Goal: Information Seeking & Learning: Learn about a topic

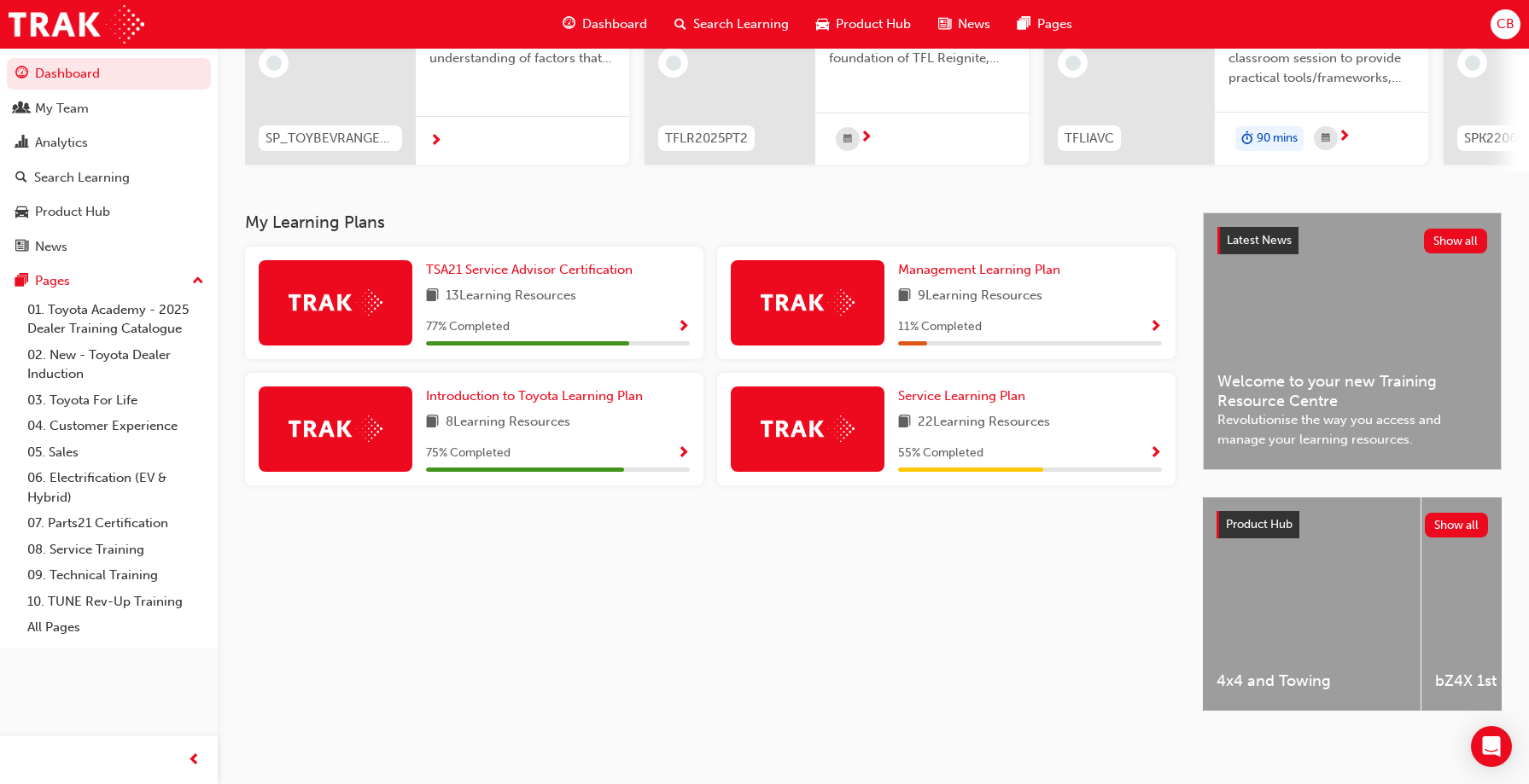
scroll to position [236, 0]
click at [103, 576] on link "09. Technical Training" at bounding box center [115, 575] width 190 height 27
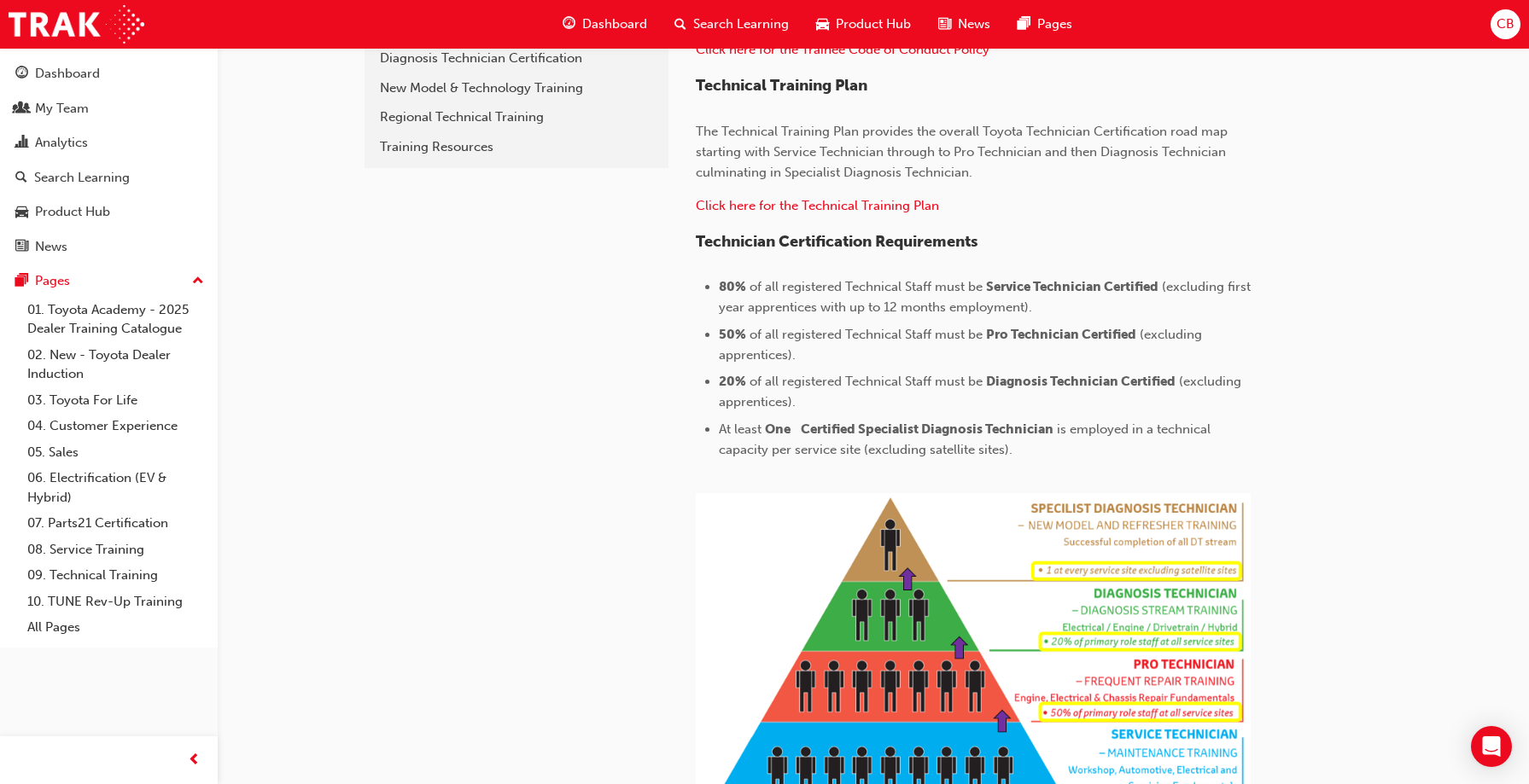
scroll to position [503, 0]
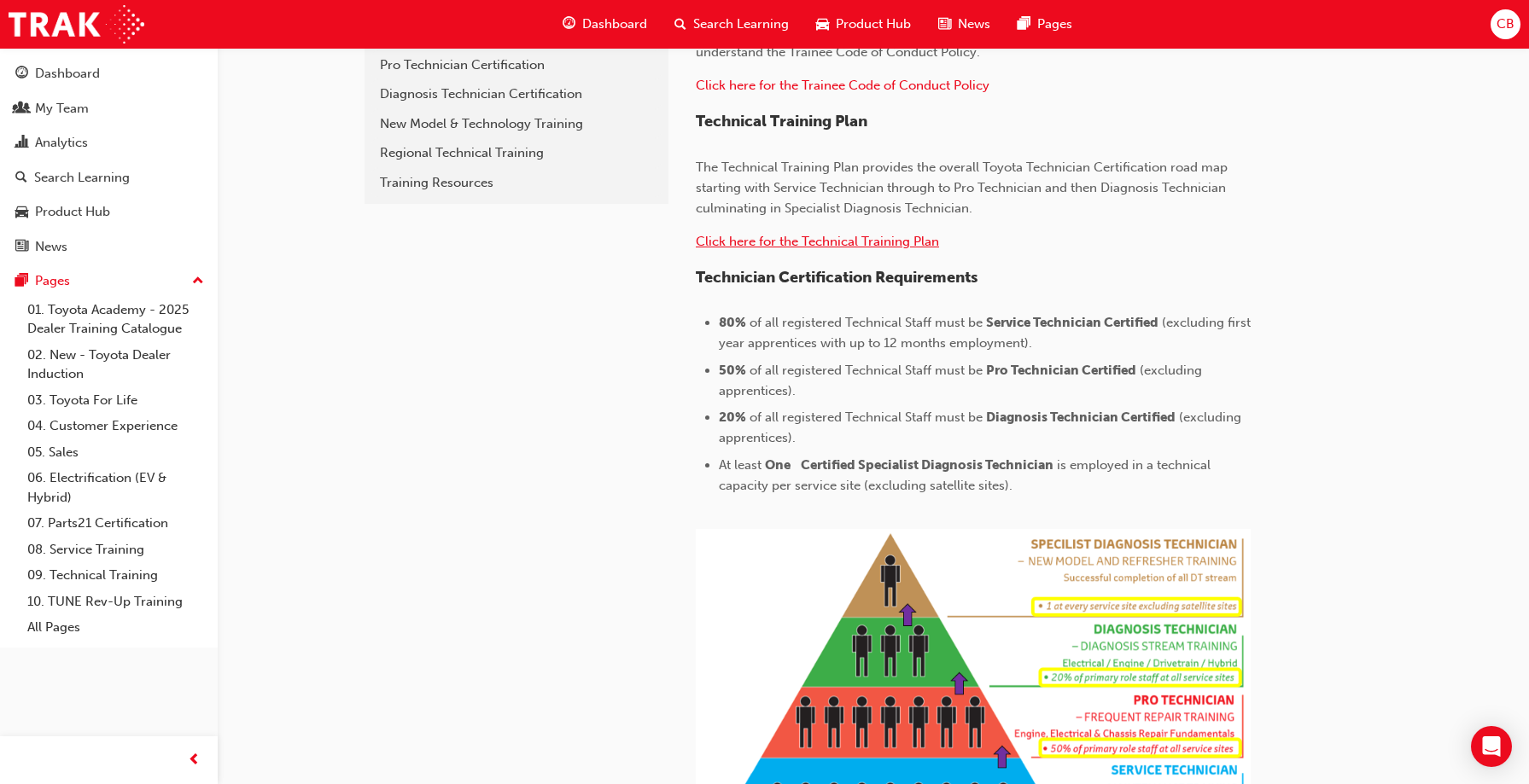
click at [794, 246] on span "Click here for the Technical Training Plan" at bounding box center [817, 241] width 243 height 16
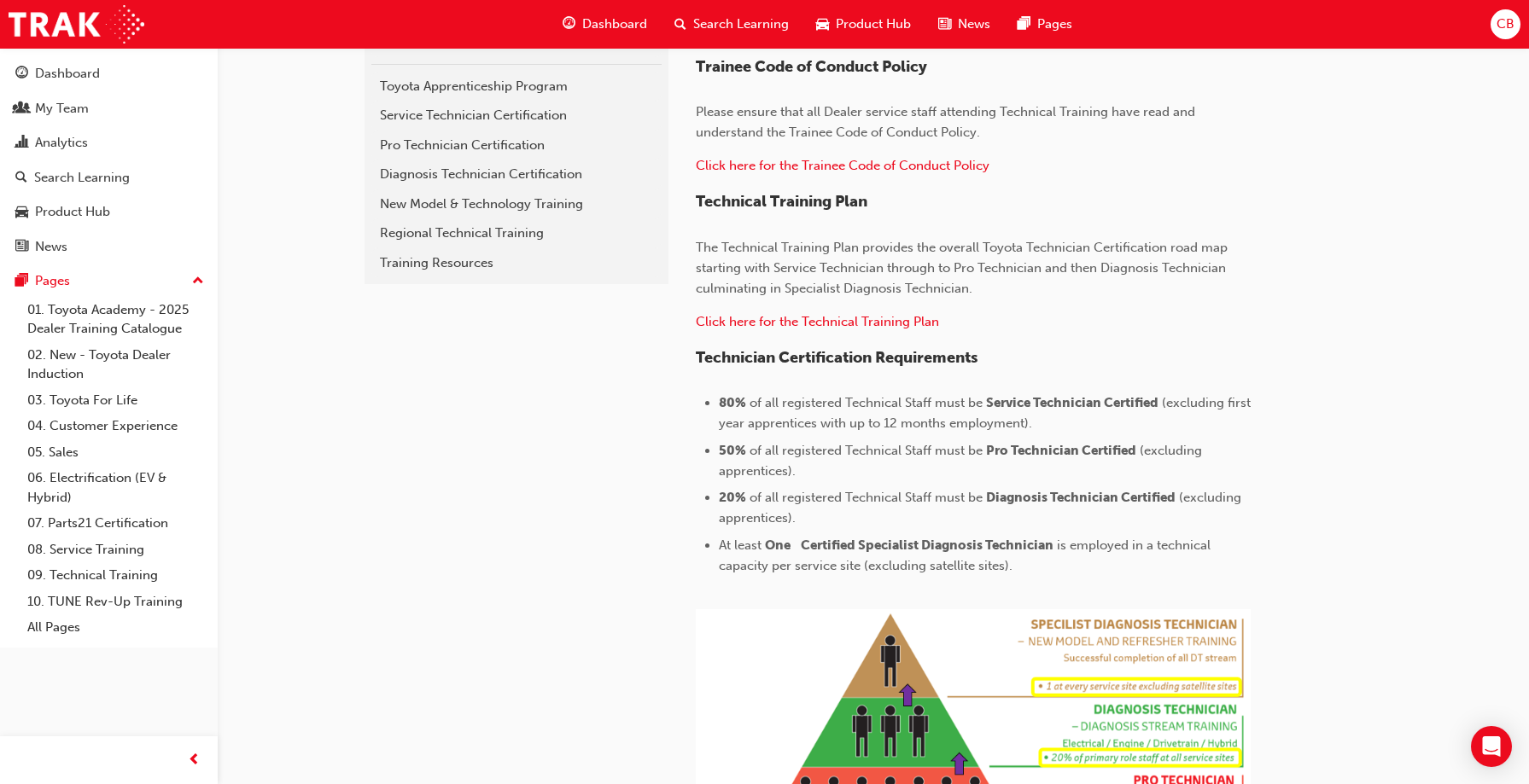
scroll to position [418, 0]
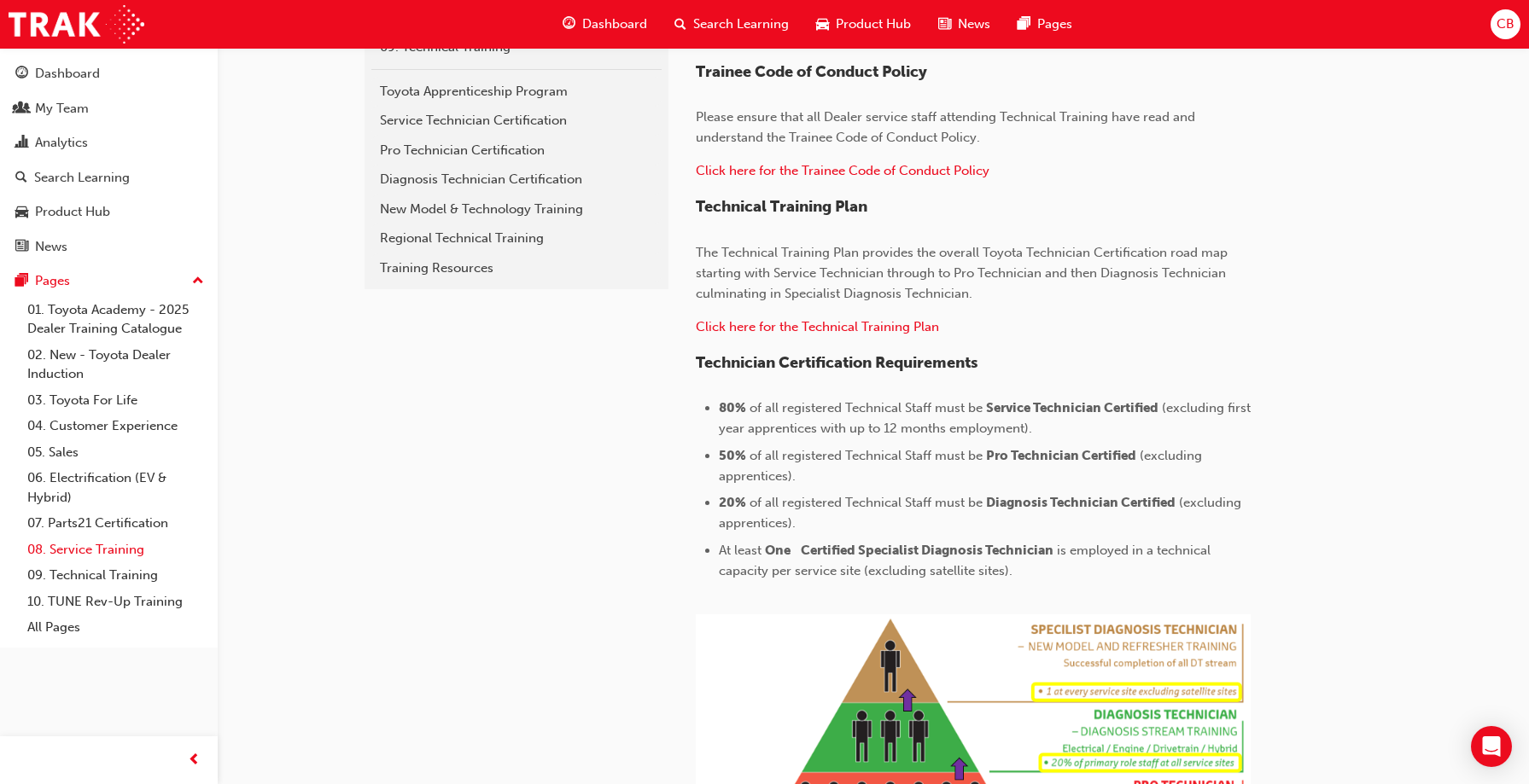
click at [122, 551] on link "08. Service Training" at bounding box center [115, 549] width 190 height 27
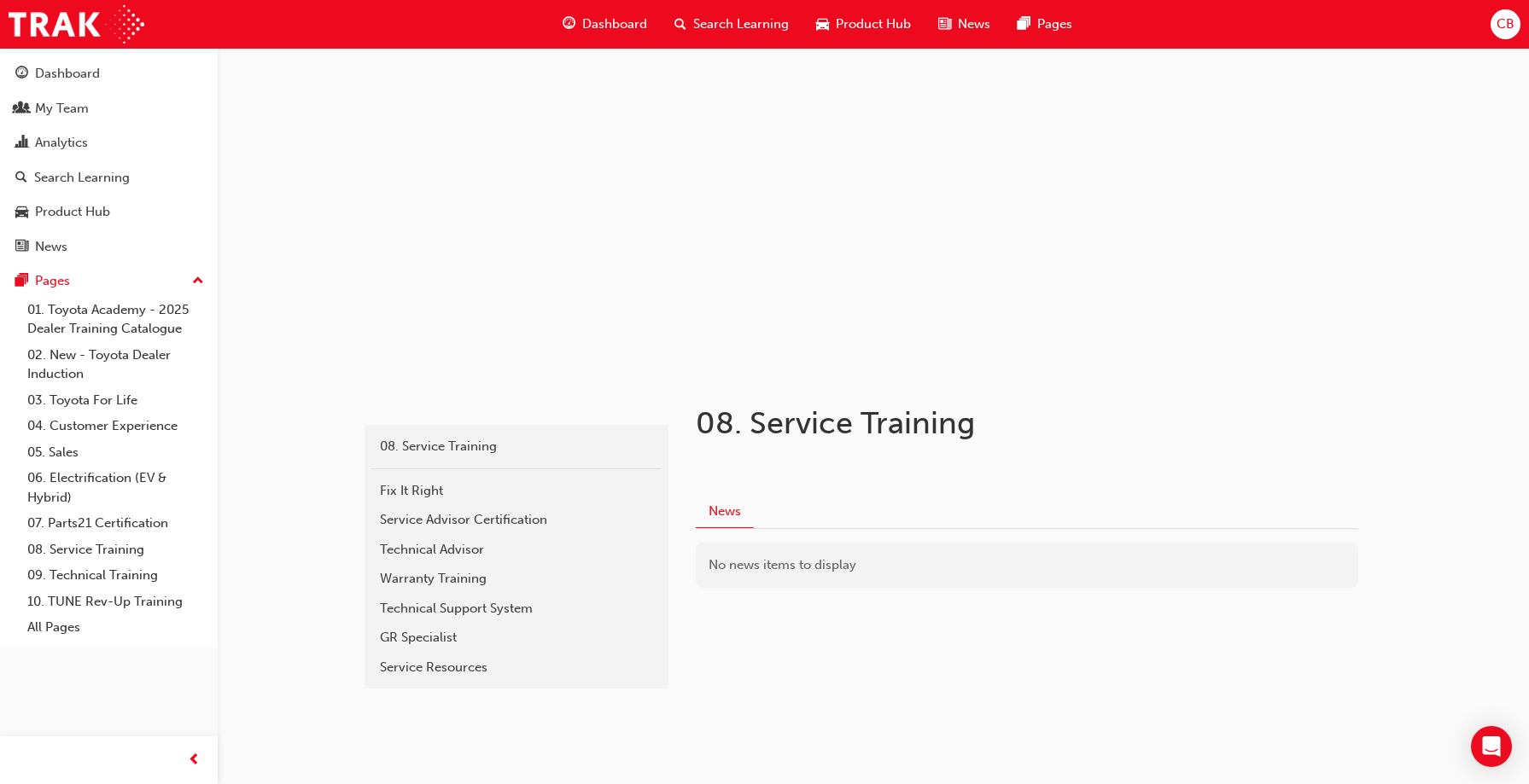
scroll to position [34, 0]
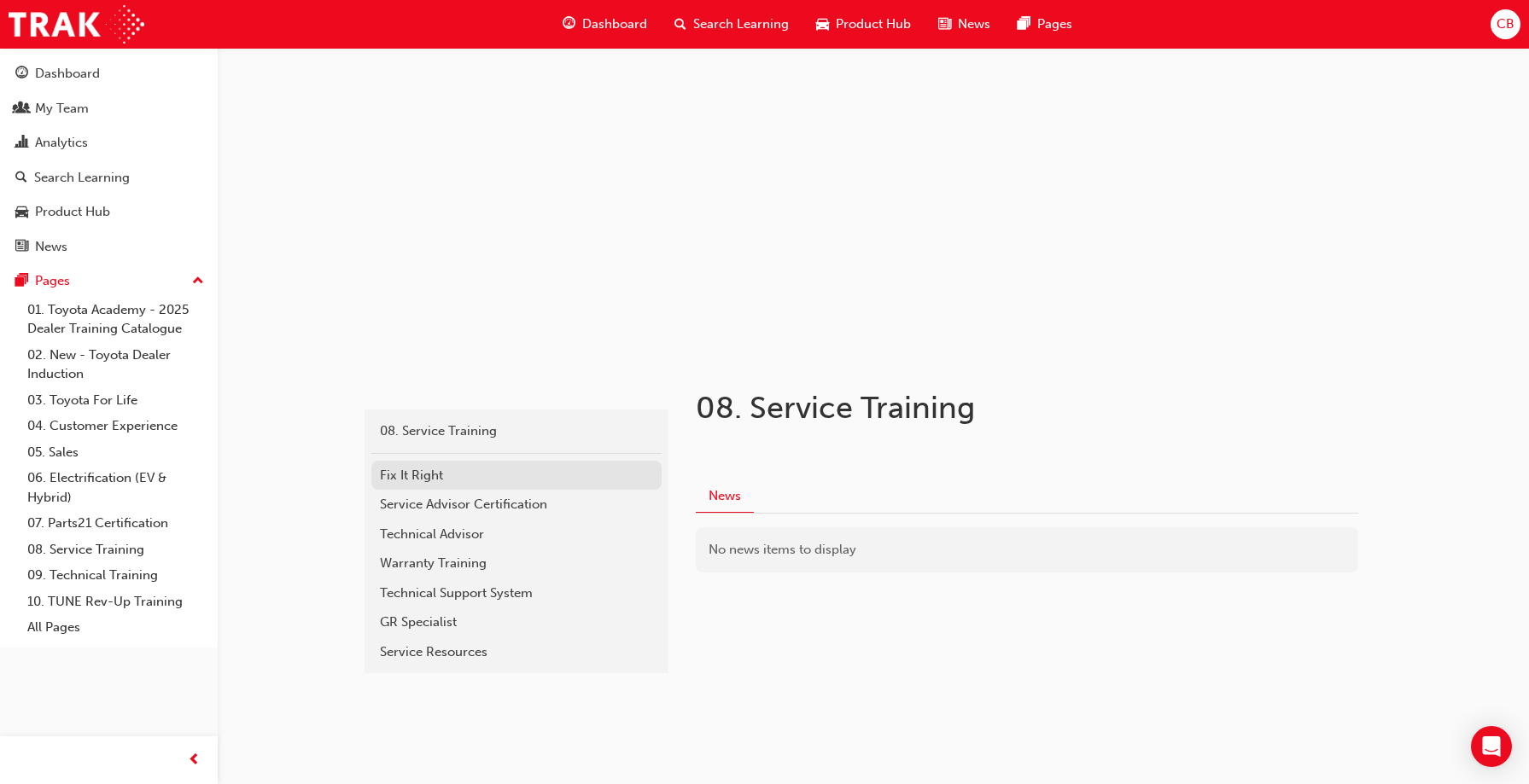
click at [412, 472] on div "Fix It Right" at bounding box center [516, 475] width 273 height 19
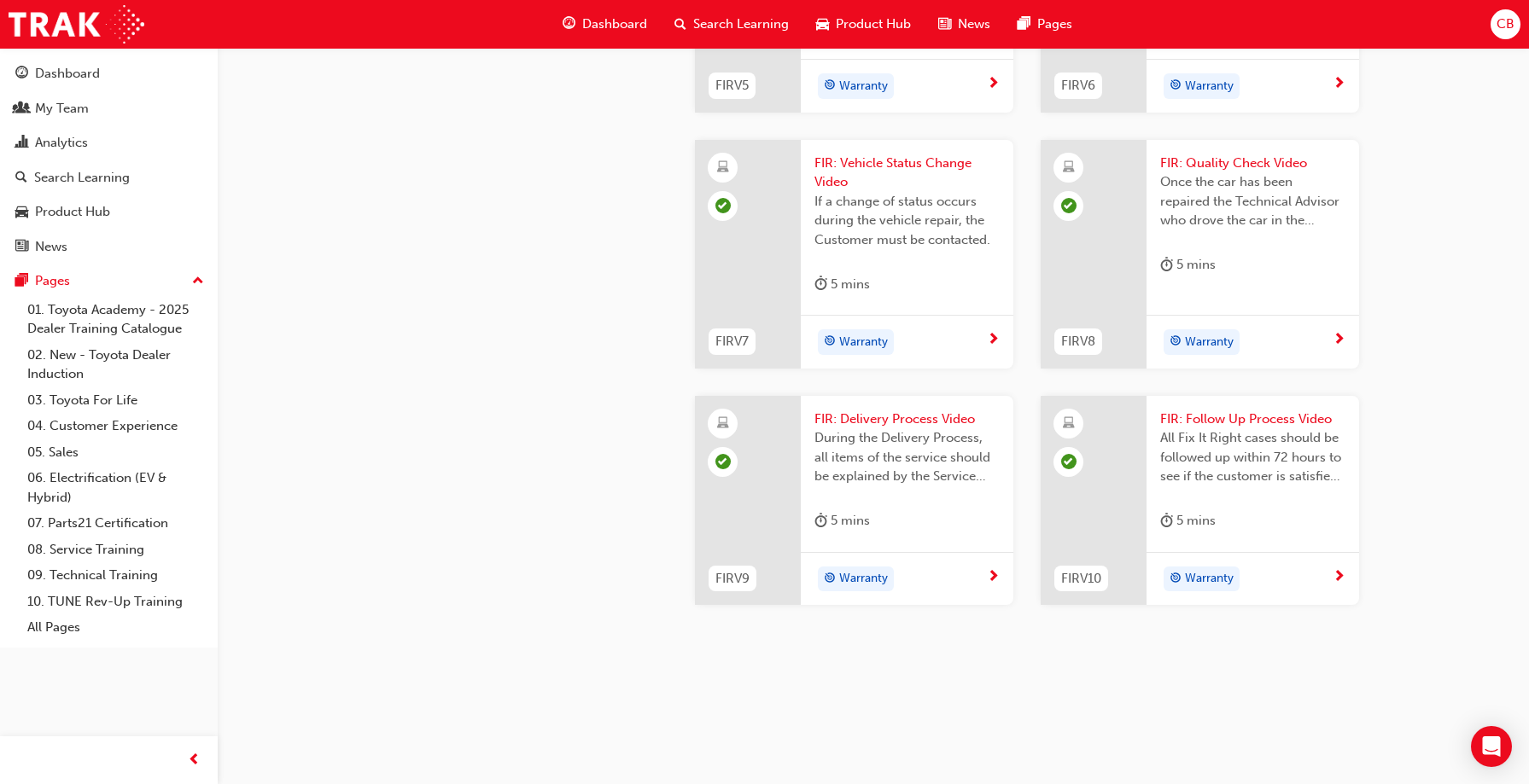
scroll to position [1789, 0]
click at [130, 549] on link "08. Service Training" at bounding box center [115, 549] width 190 height 27
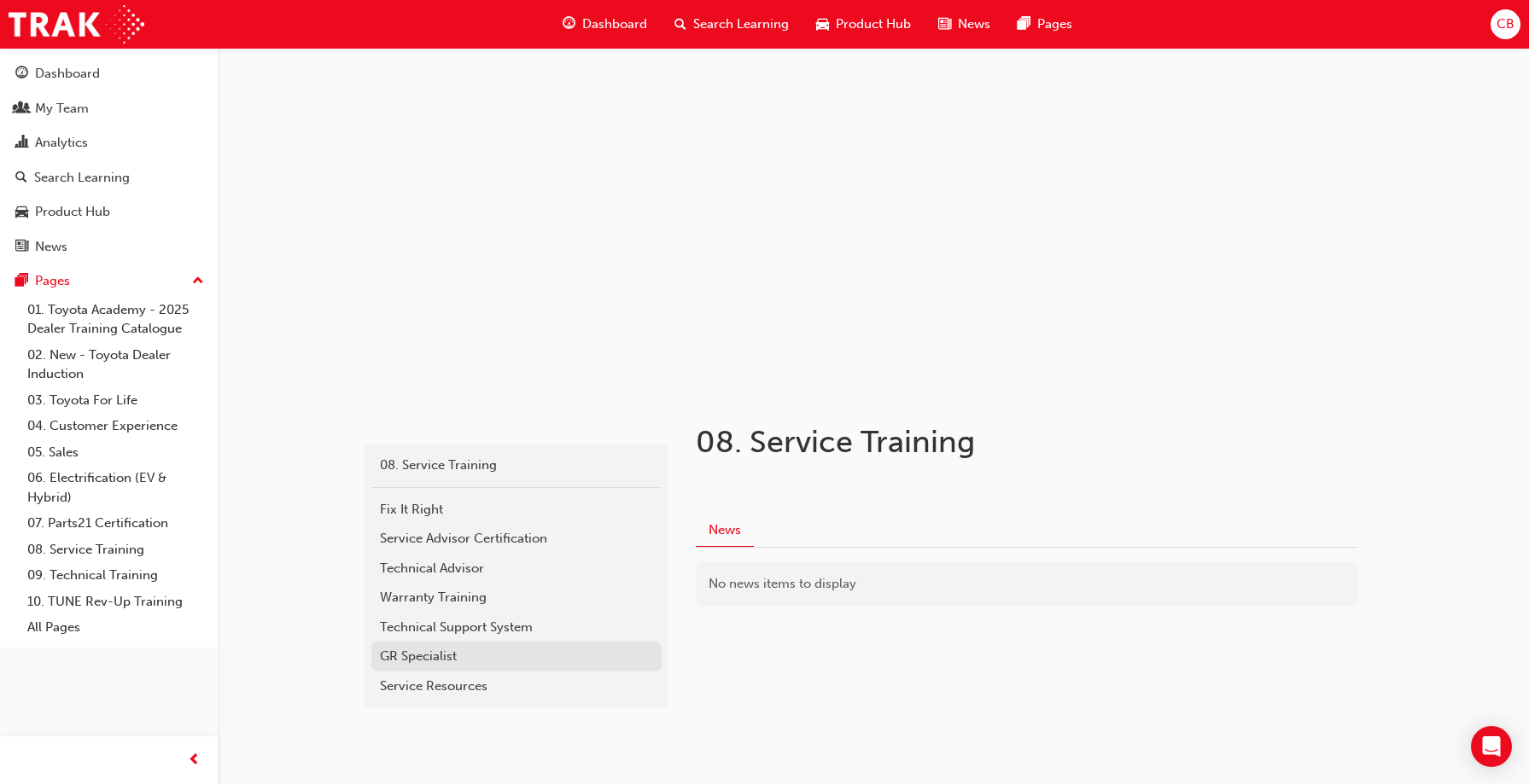
click at [425, 651] on div "GR Specialist" at bounding box center [516, 656] width 273 height 19
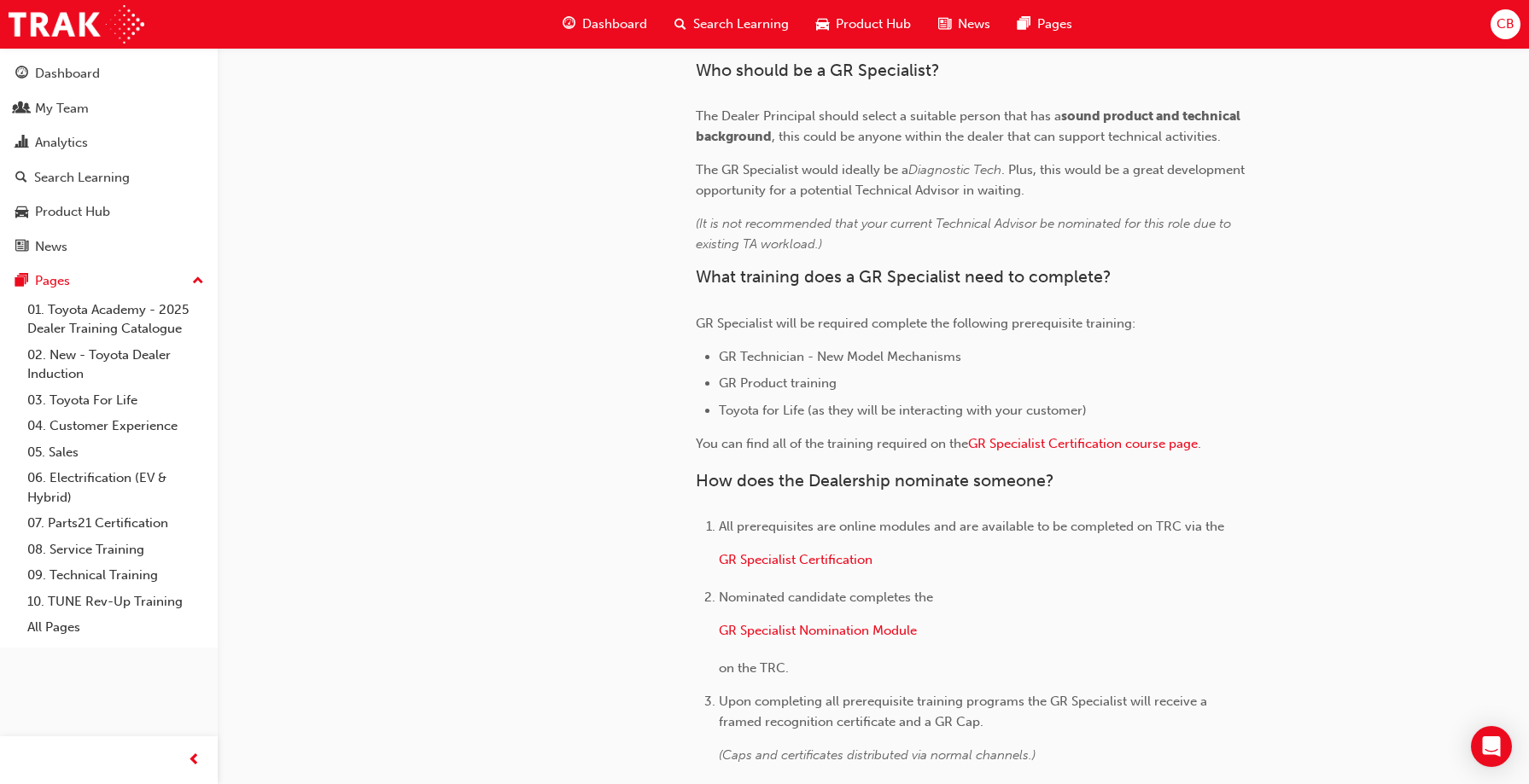
scroll to position [1109, 0]
click at [1043, 444] on span "GR Specialist Certification course page" at bounding box center [1082, 443] width 229 height 16
